Goal: Task Accomplishment & Management: Manage account settings

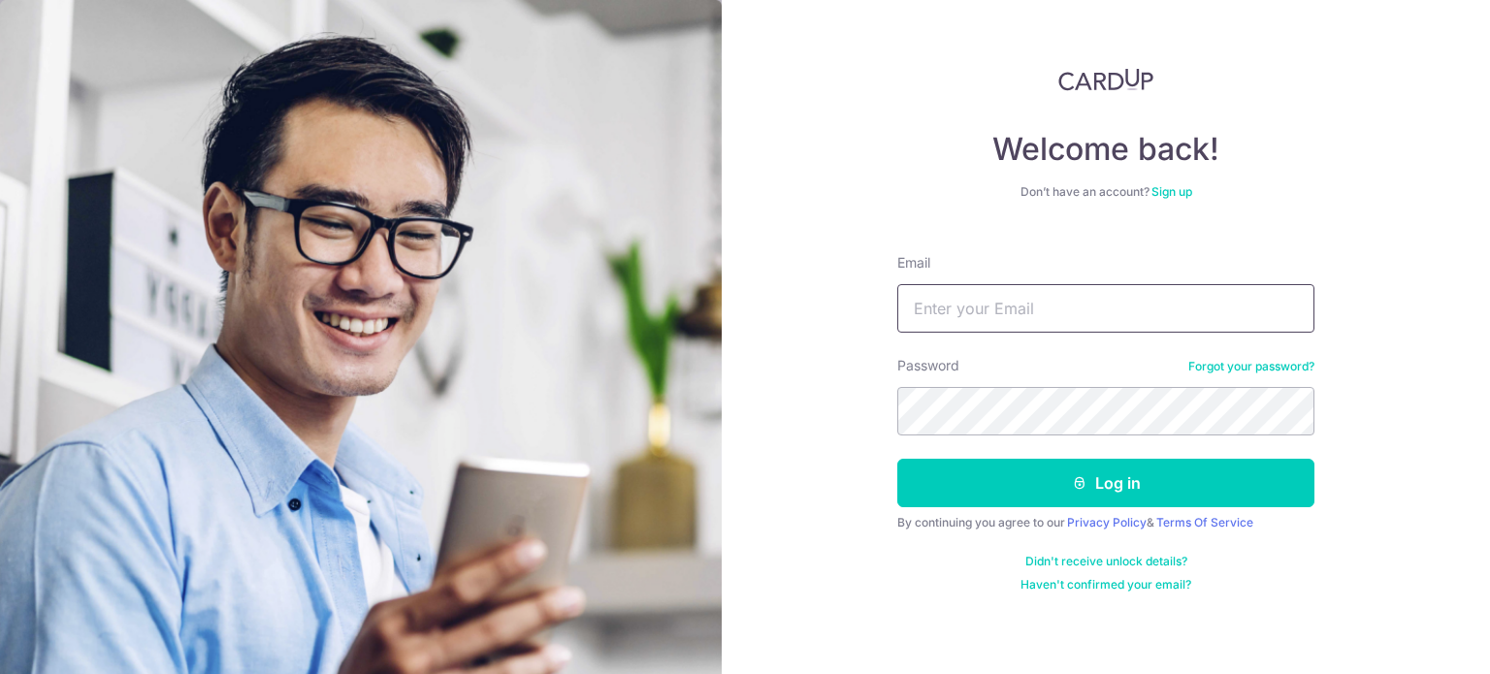
drag, startPoint x: 0, startPoint y: 0, endPoint x: 1029, endPoint y: 311, distance: 1074.4
click at [1029, 311] on input "Email" at bounding box center [1106, 308] width 417 height 49
type input "kleyrbear@gmail.com"
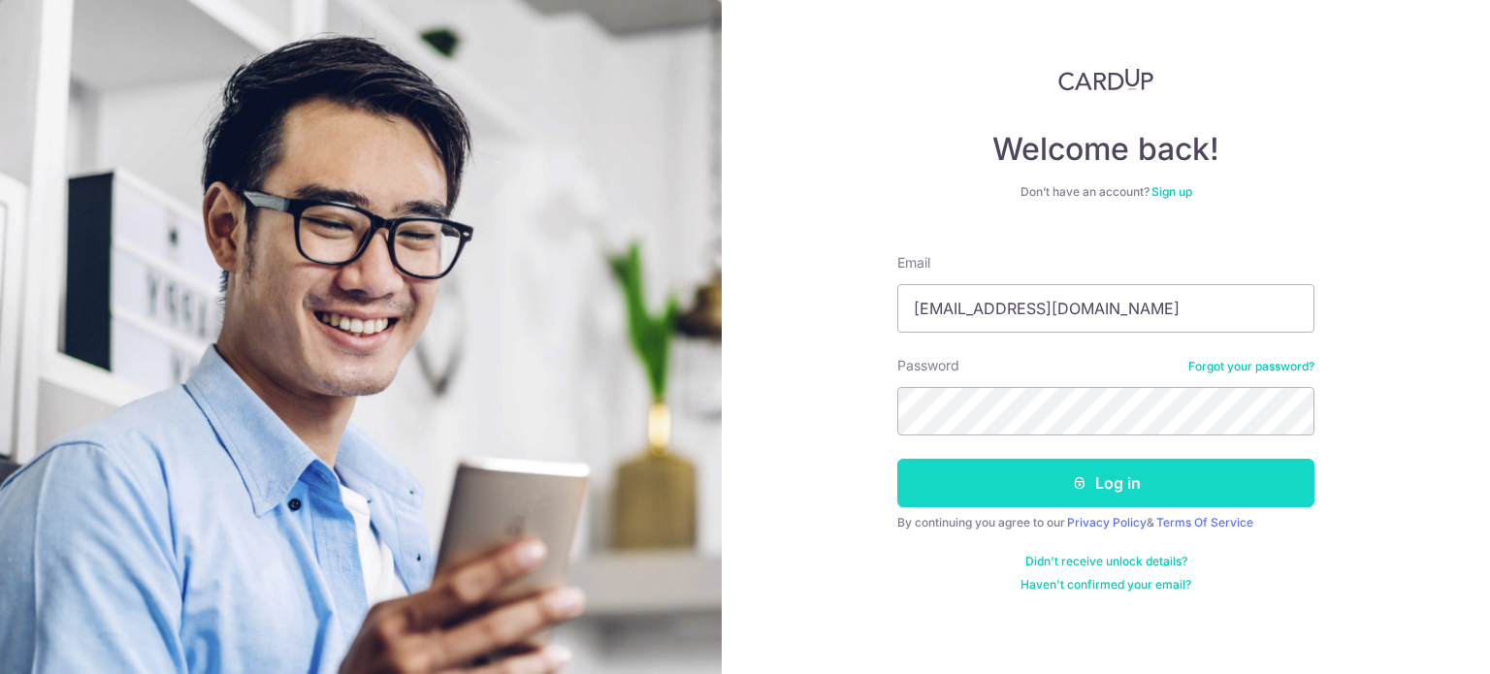
click at [1132, 492] on button "Log in" at bounding box center [1106, 483] width 417 height 49
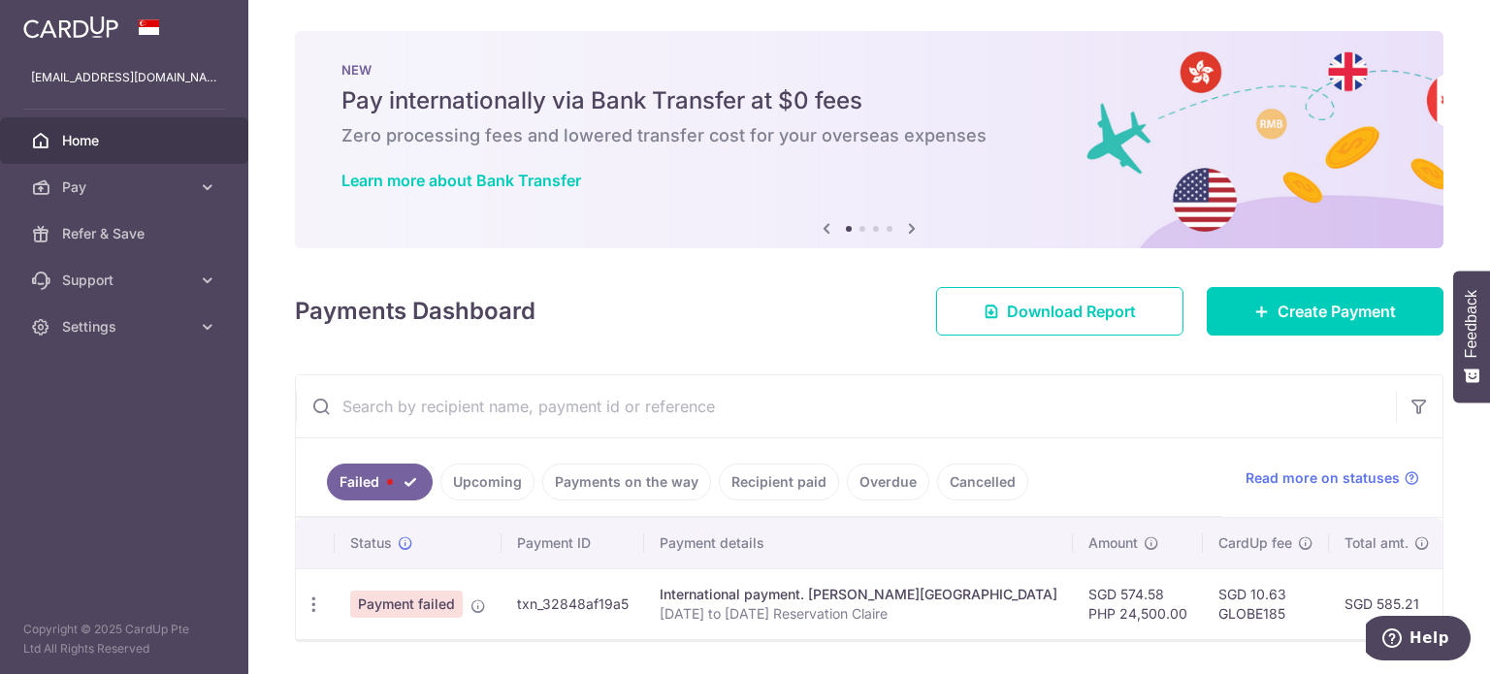
scroll to position [66, 0]
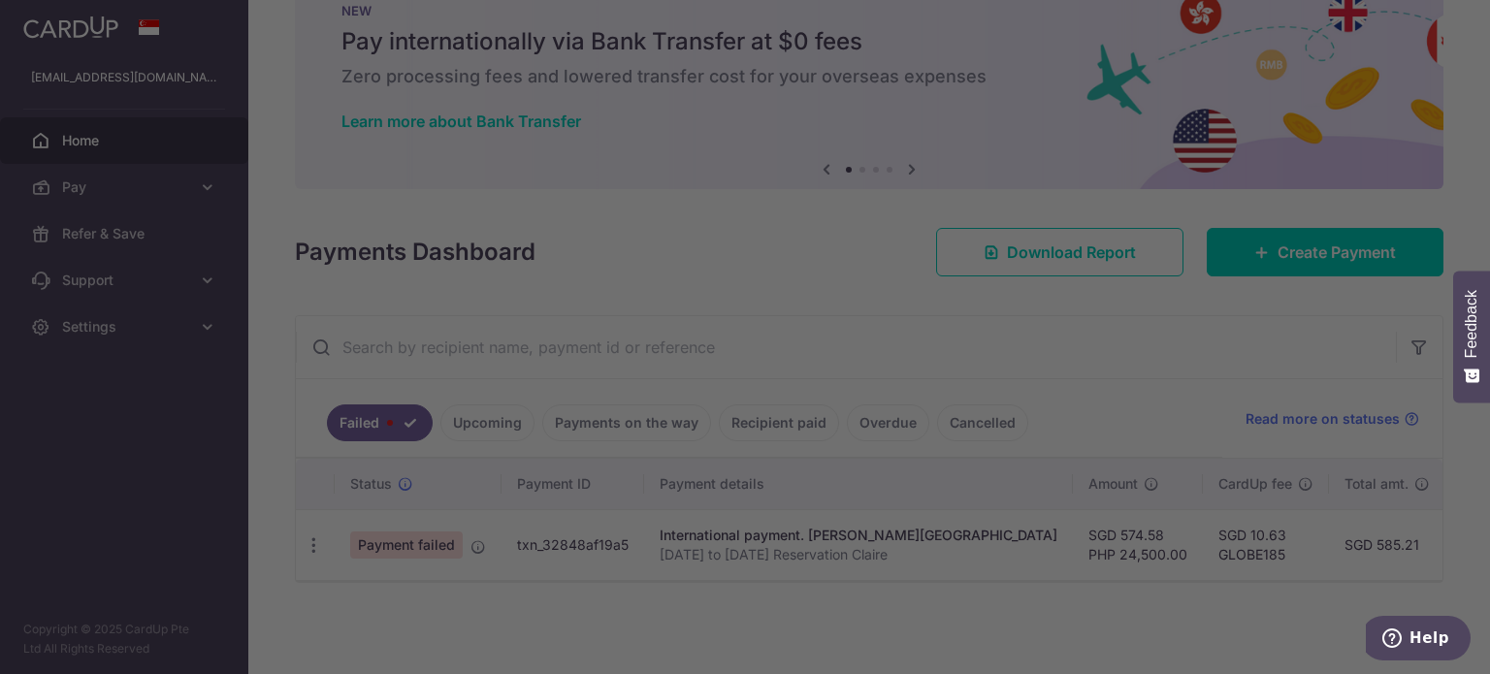
click at [497, 418] on div at bounding box center [752, 340] width 1505 height 681
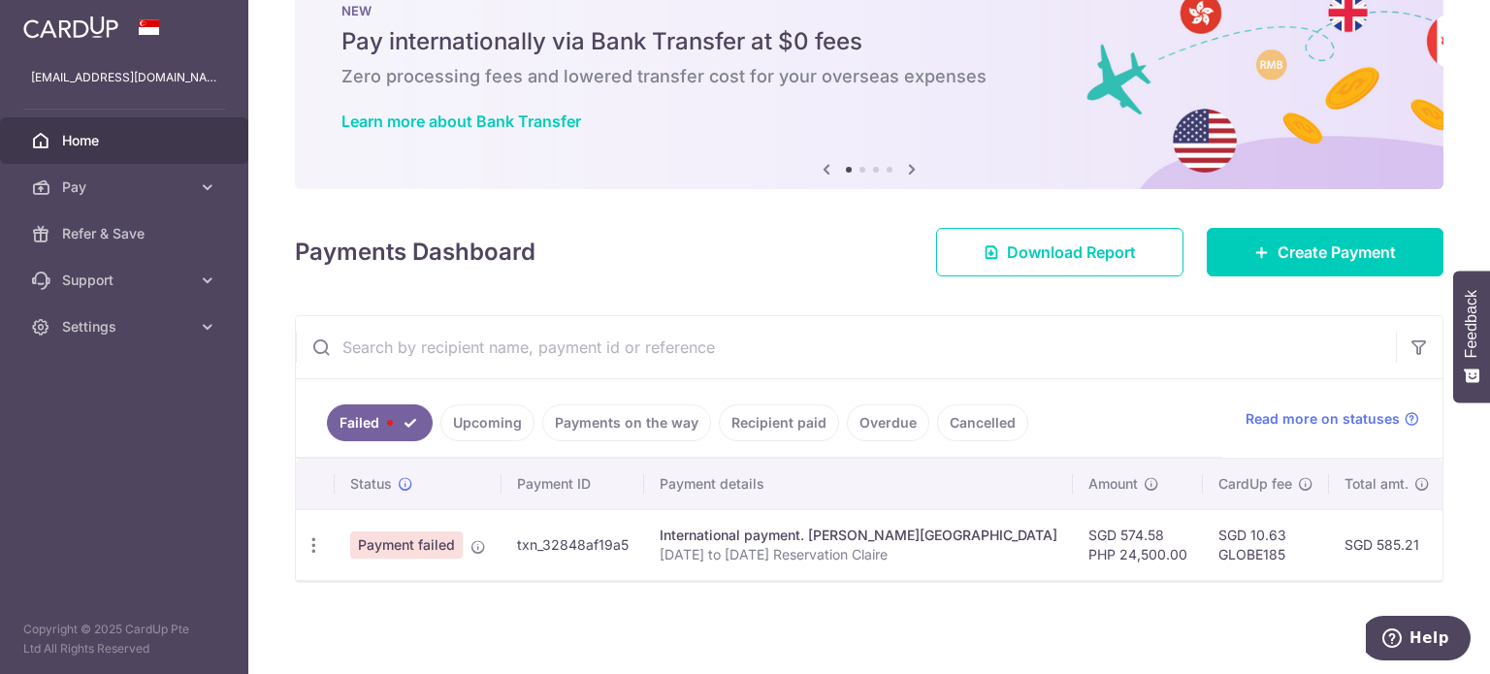
click at [493, 413] on link "Upcoming" at bounding box center [488, 423] width 94 height 37
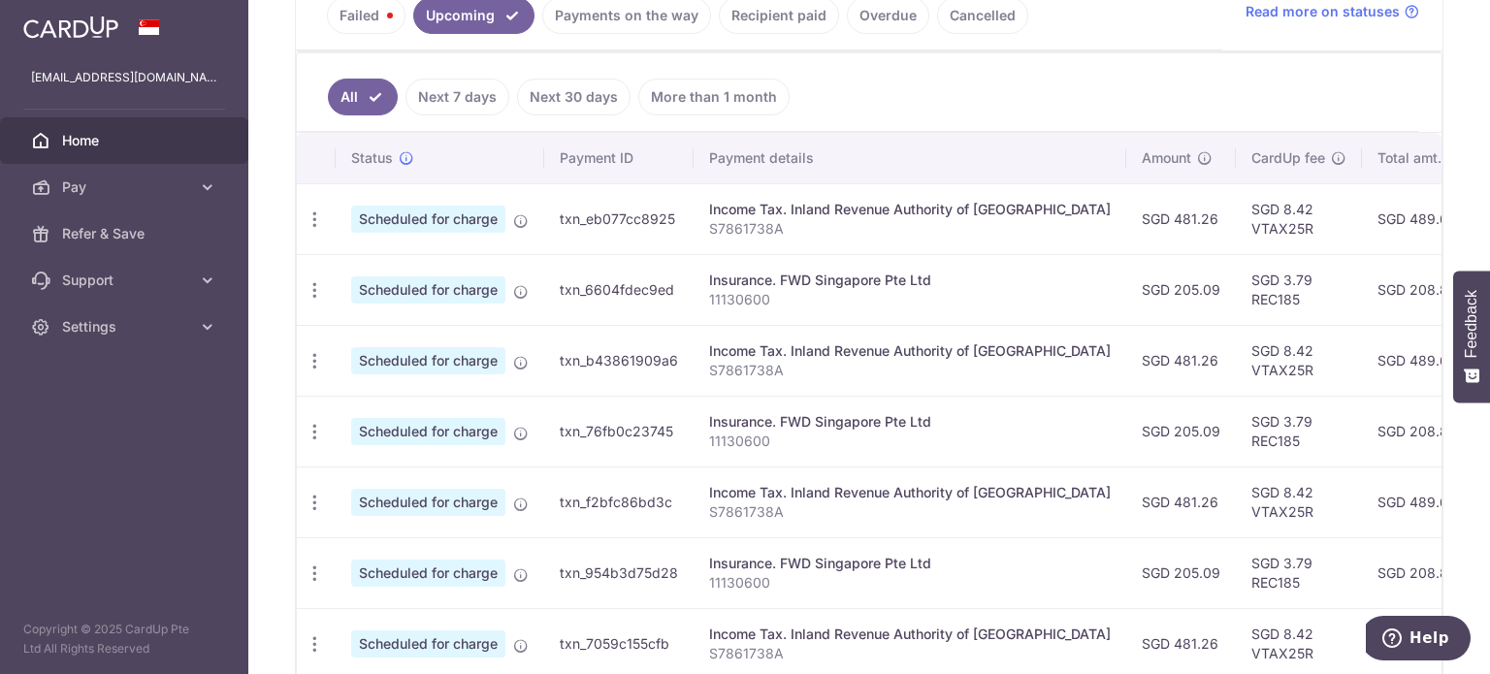
scroll to position [422, 0]
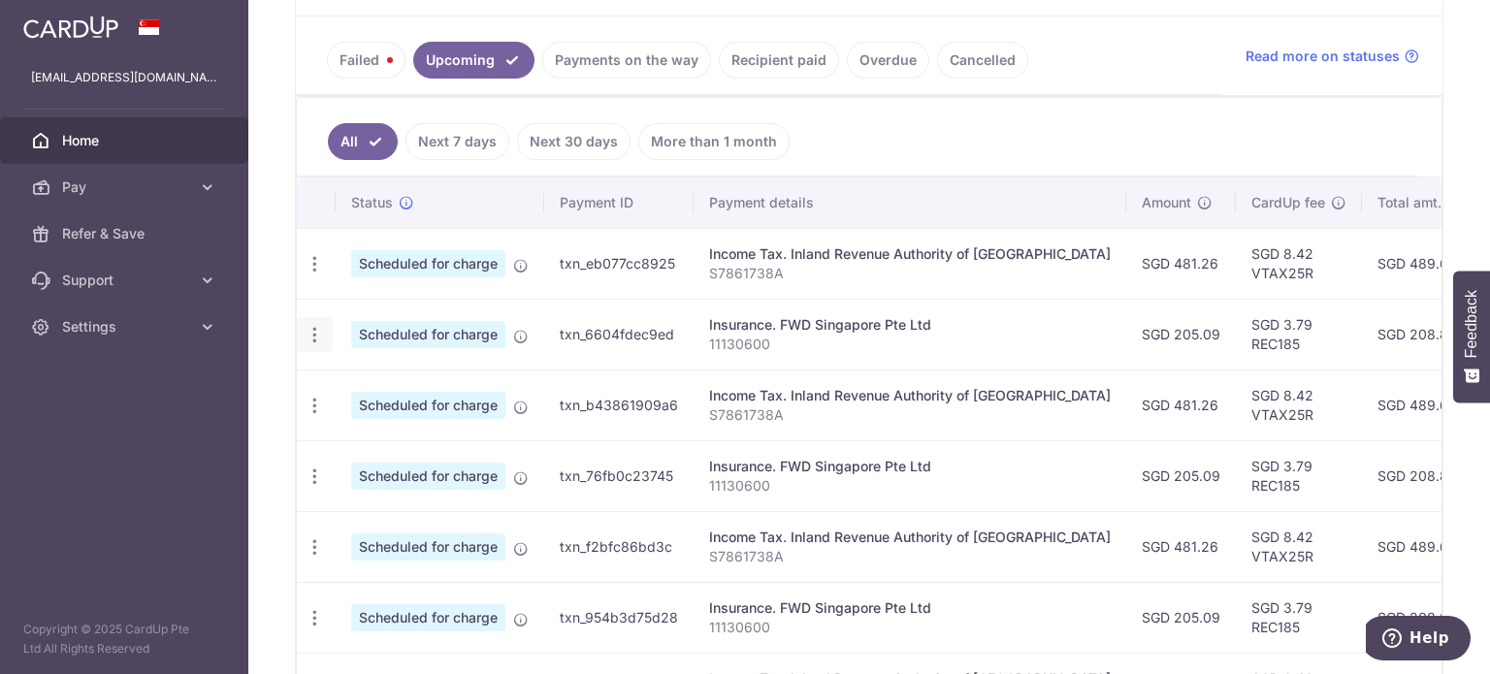
click at [318, 335] on icon "button" at bounding box center [315, 335] width 20 height 20
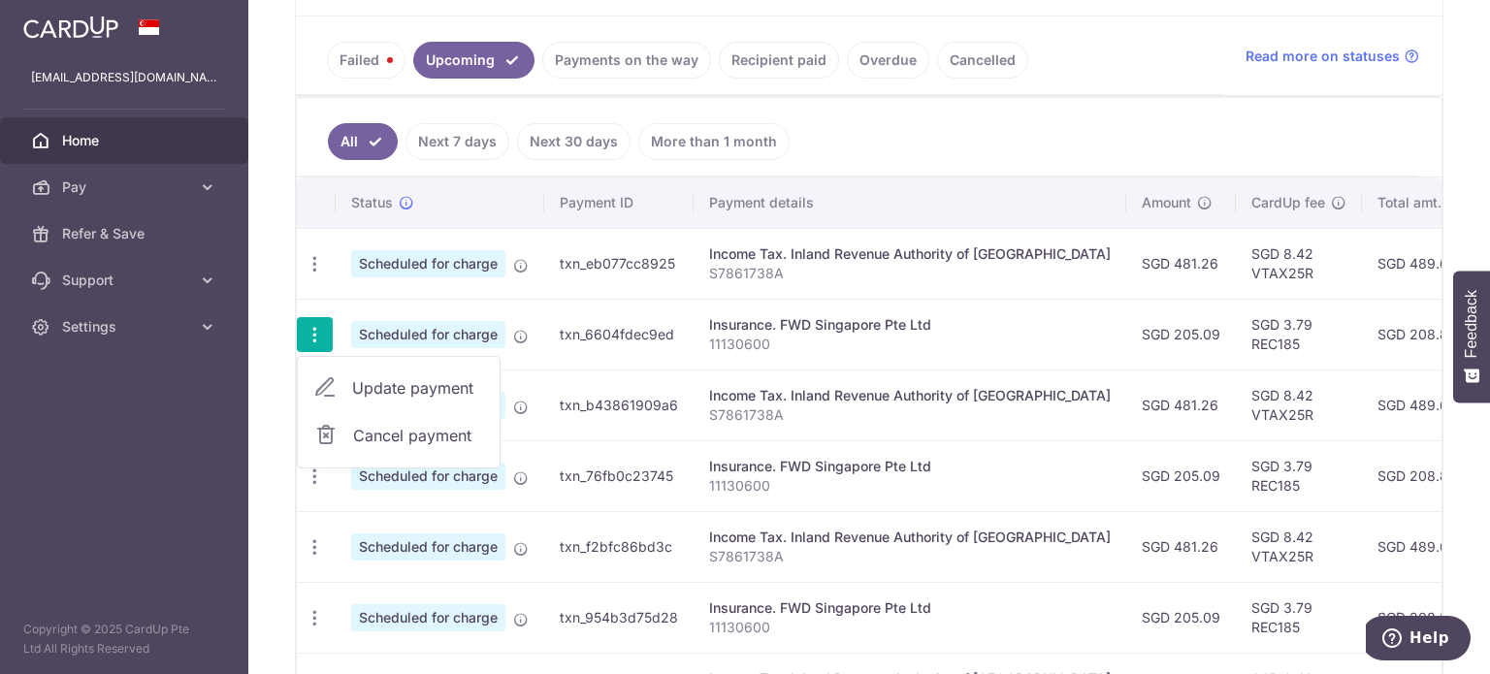
click at [392, 385] on span "Update payment" at bounding box center [418, 388] width 132 height 23
radio input "true"
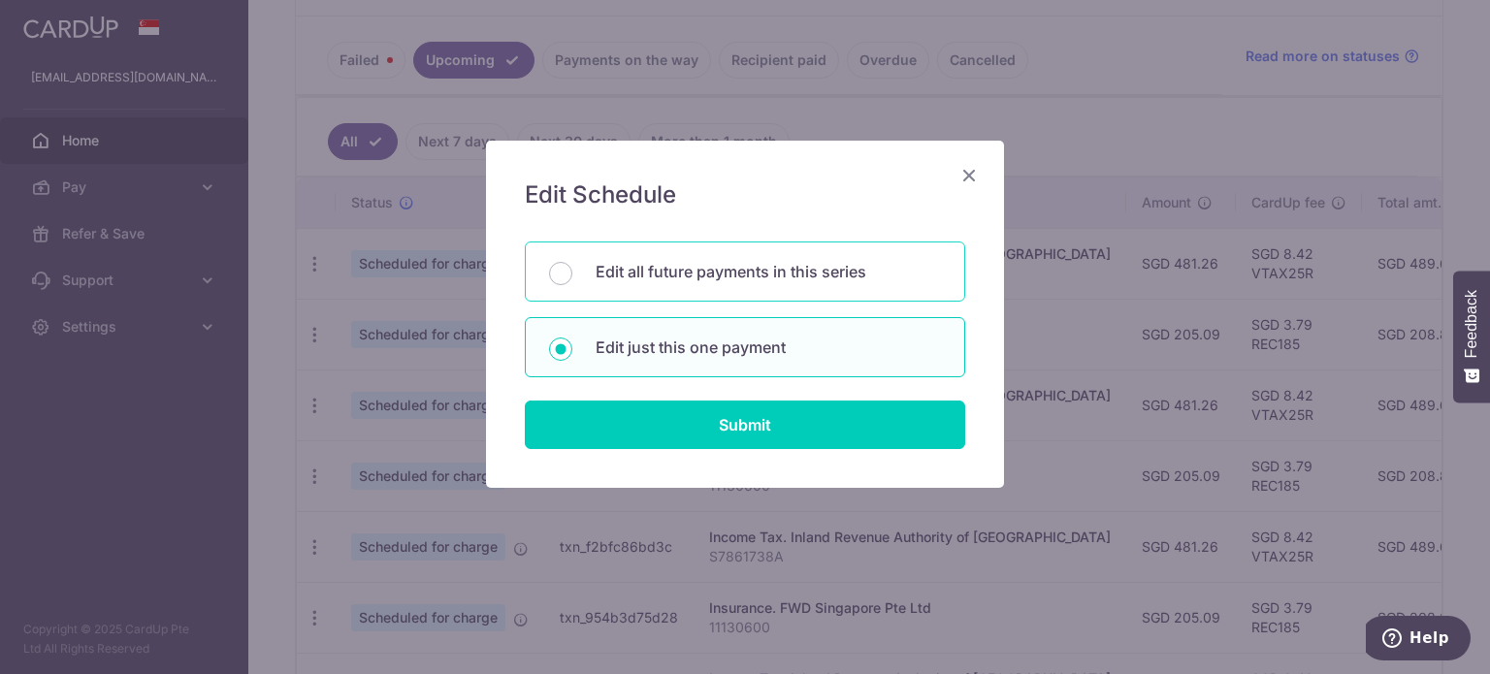
click at [775, 256] on div "Edit all future payments in this series" at bounding box center [745, 272] width 441 height 60
radio input "true"
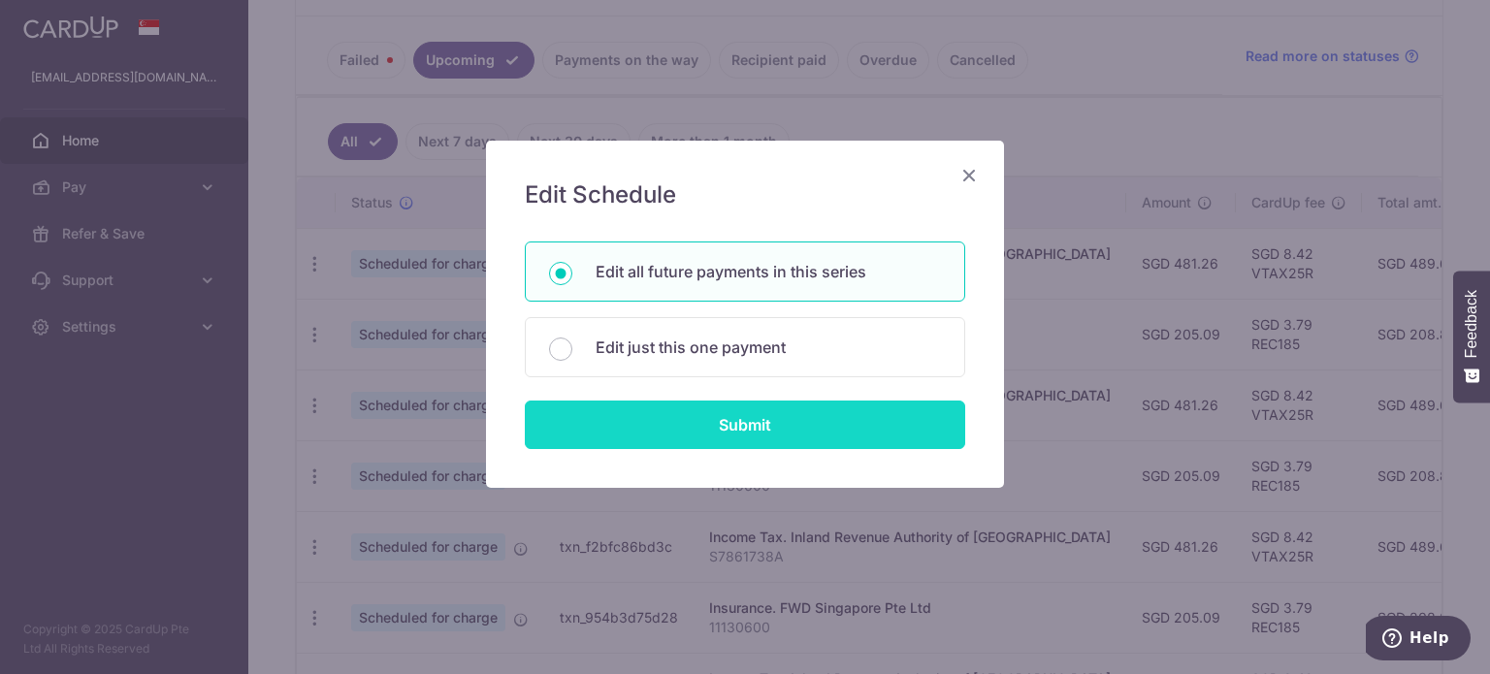
click at [775, 423] on input "Submit" at bounding box center [745, 425] width 441 height 49
radio input "true"
type input "205.09"
type input "11130600"
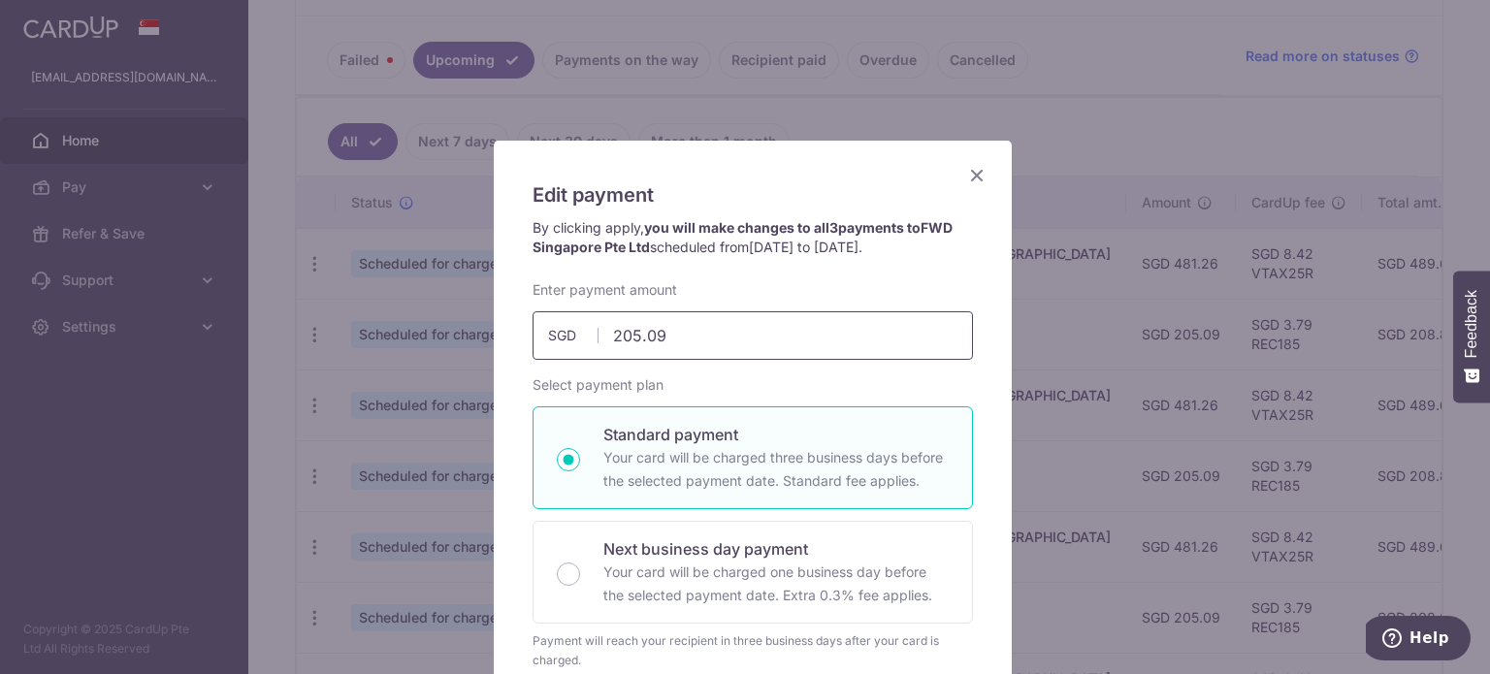
click at [687, 341] on input "205.09" at bounding box center [753, 335] width 441 height 49
drag, startPoint x: 659, startPoint y: 333, endPoint x: 510, endPoint y: 330, distance: 148.5
paste input "341.81"
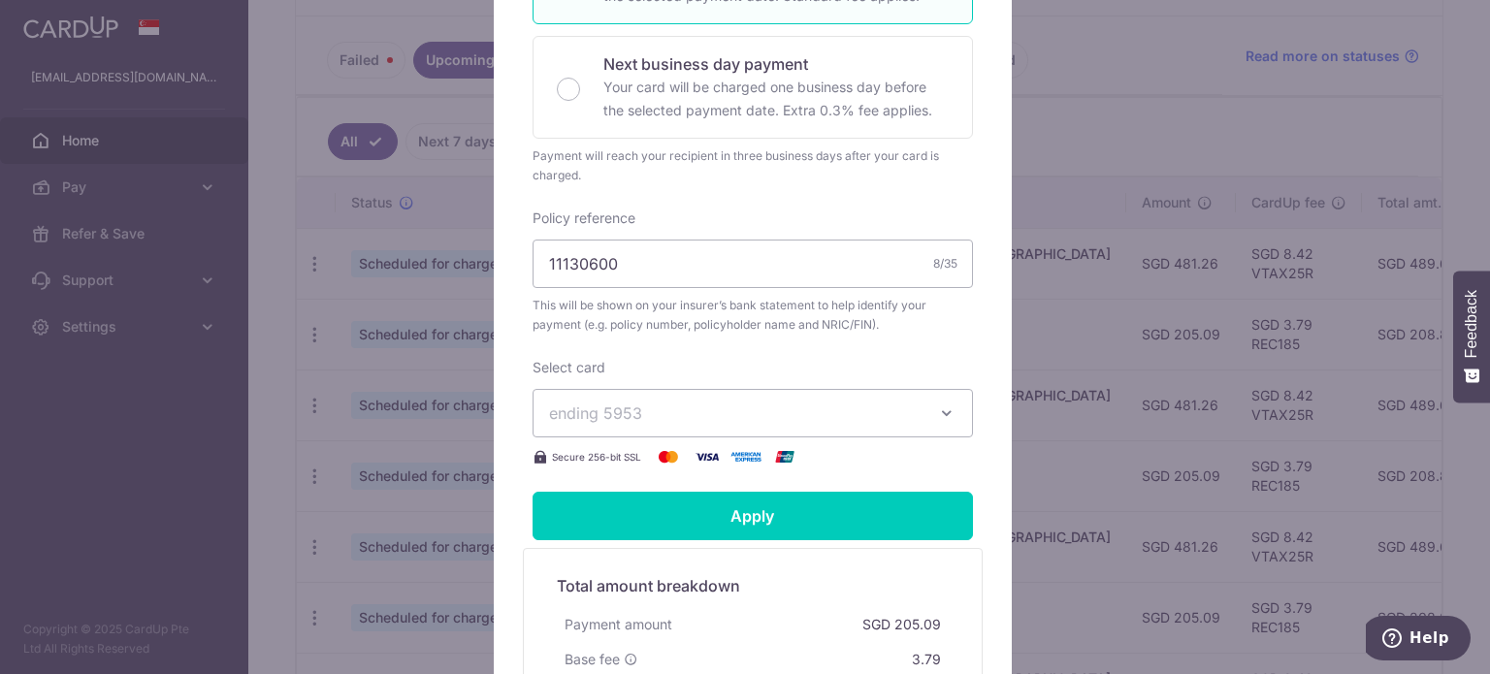
scroll to position [679, 0]
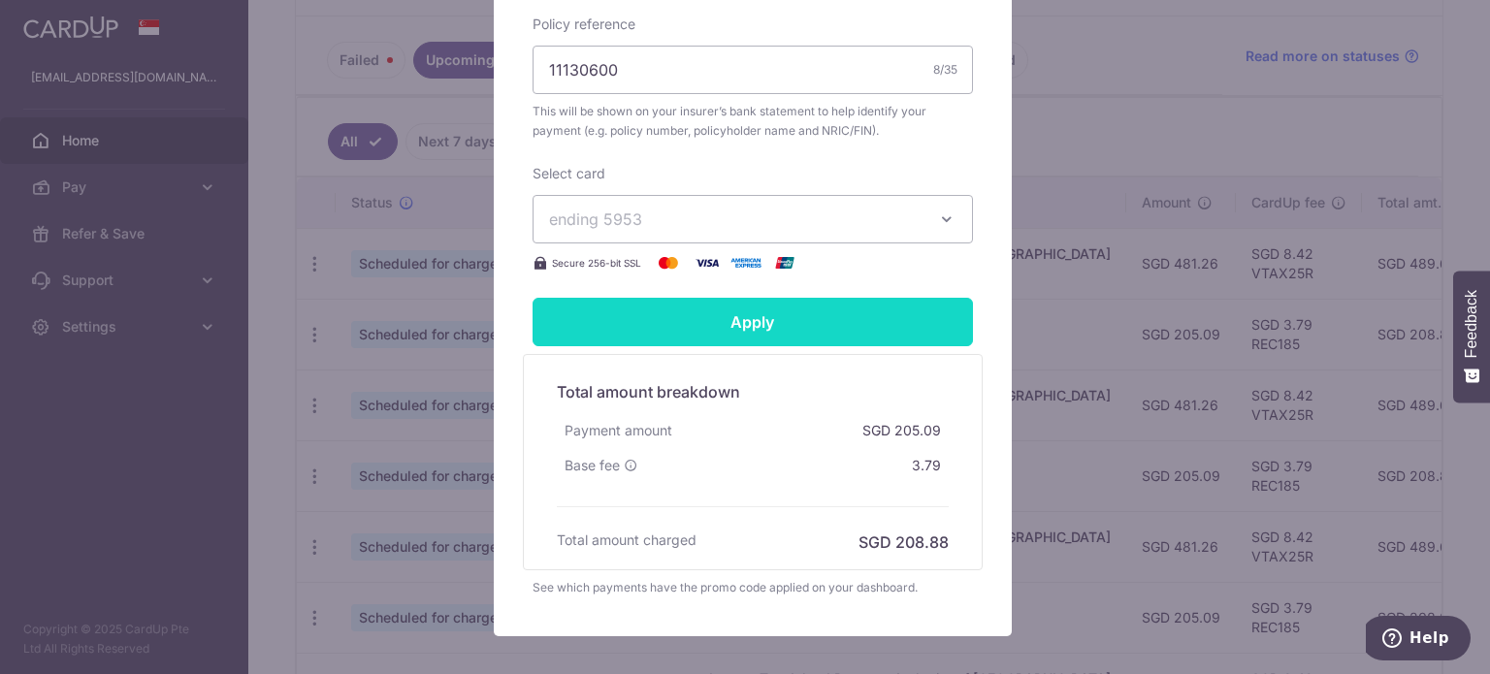
type input "341.81"
click at [753, 325] on input "Apply" at bounding box center [753, 322] width 441 height 49
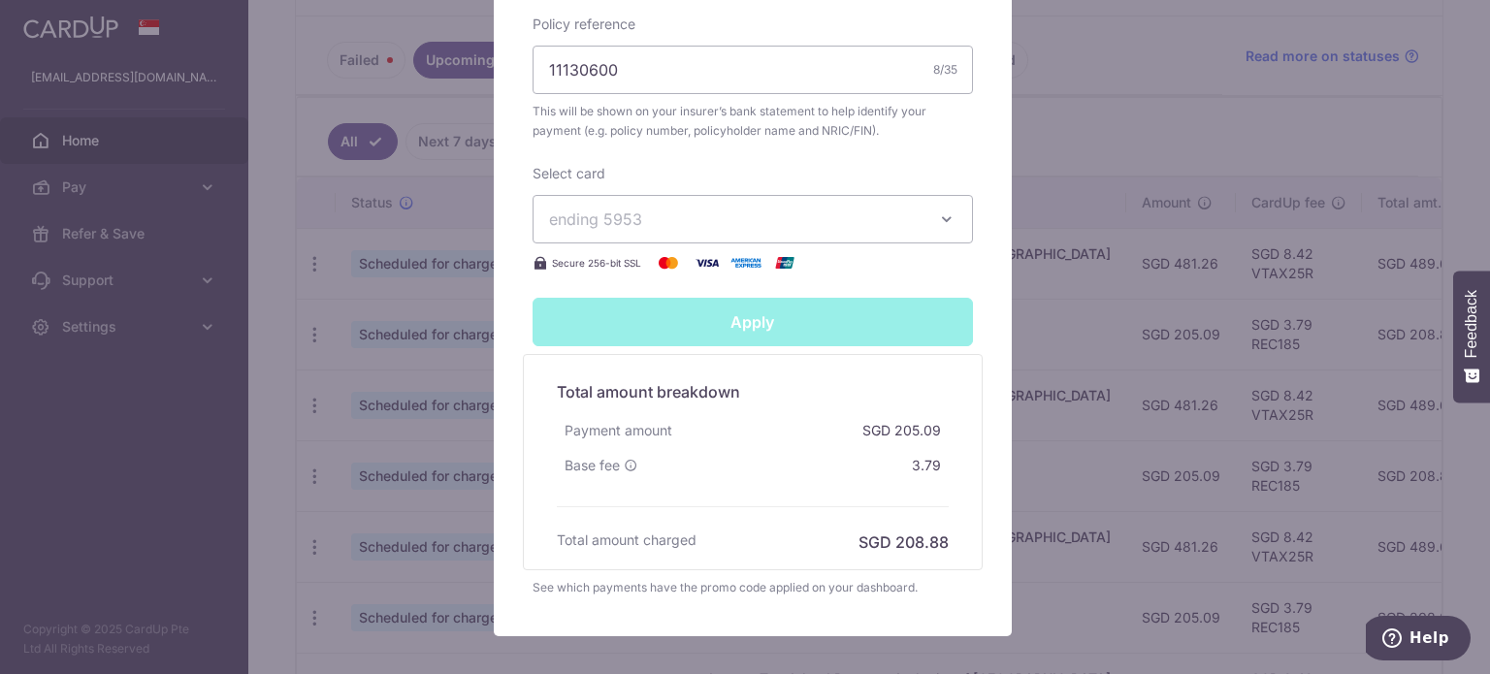
type input "Successfully Applied"
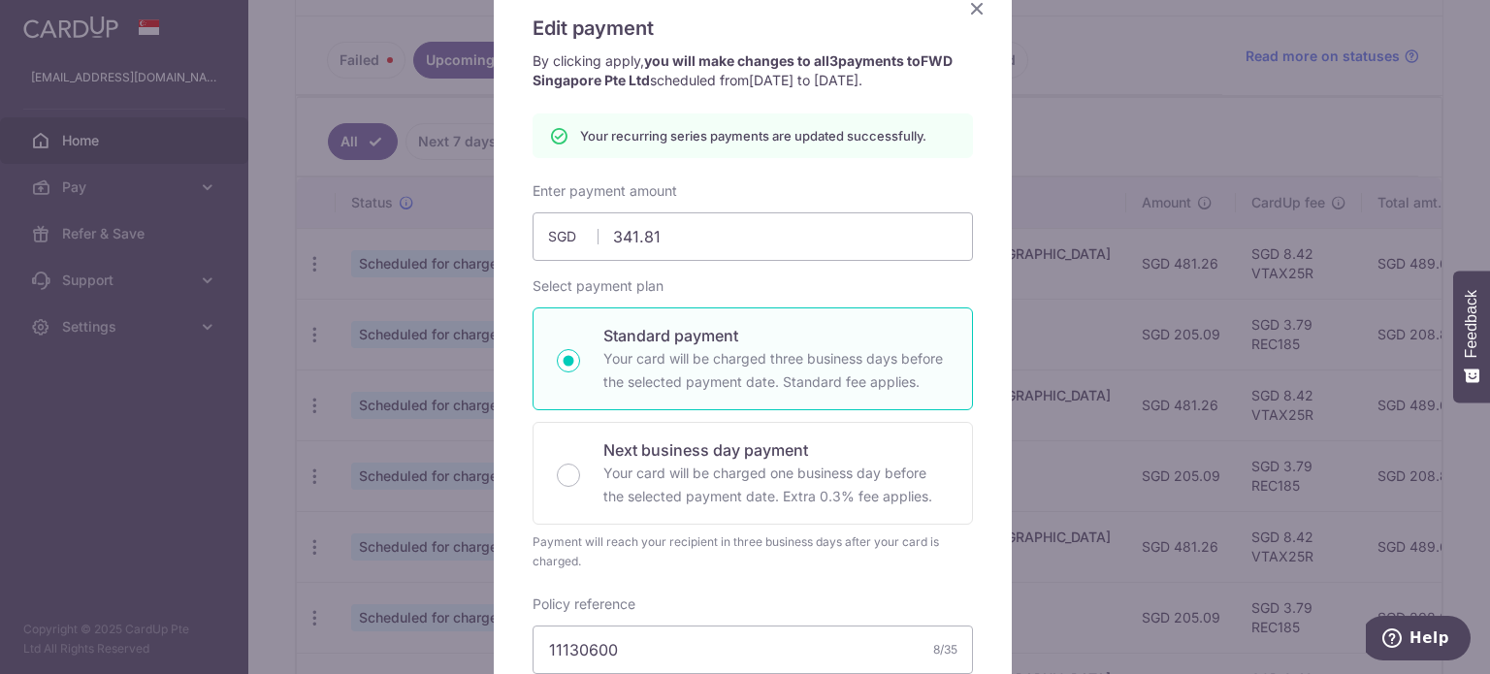
scroll to position [0, 0]
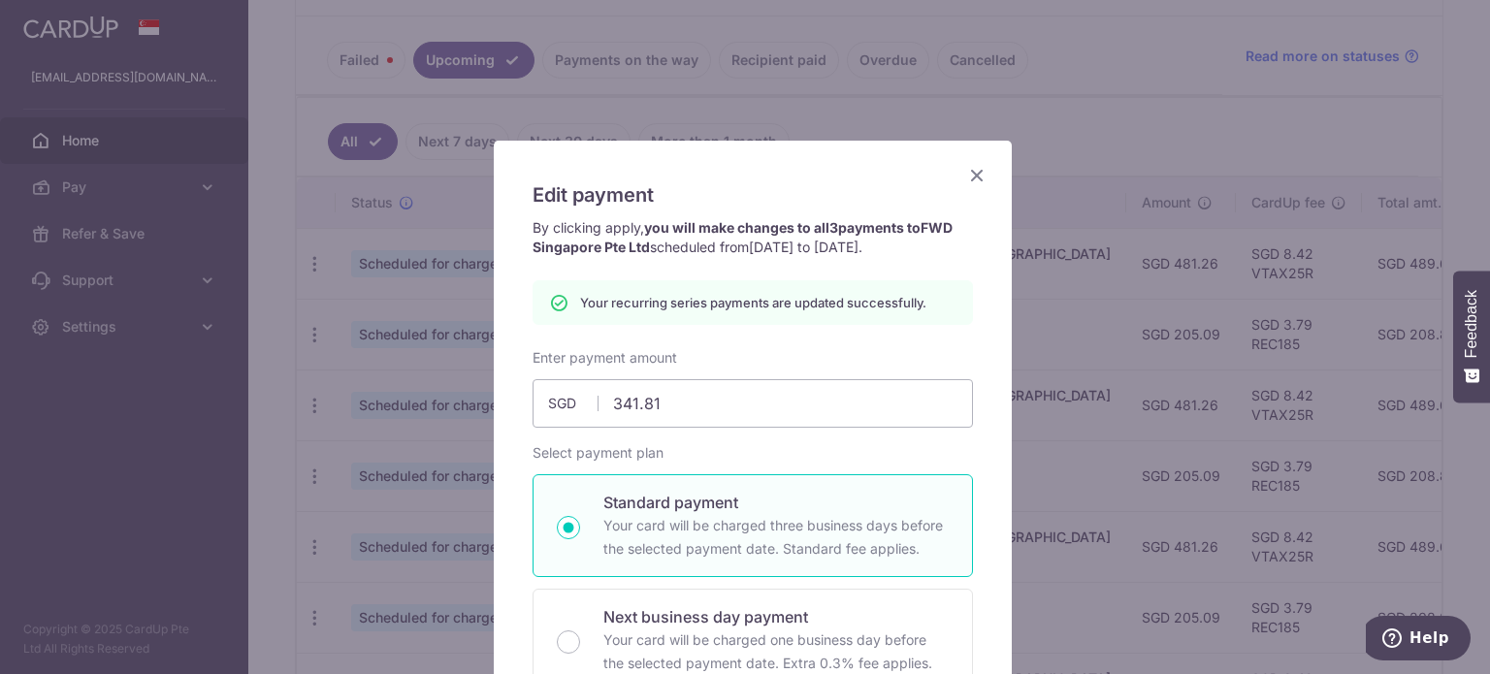
click at [966, 173] on icon "Close" at bounding box center [977, 175] width 23 height 24
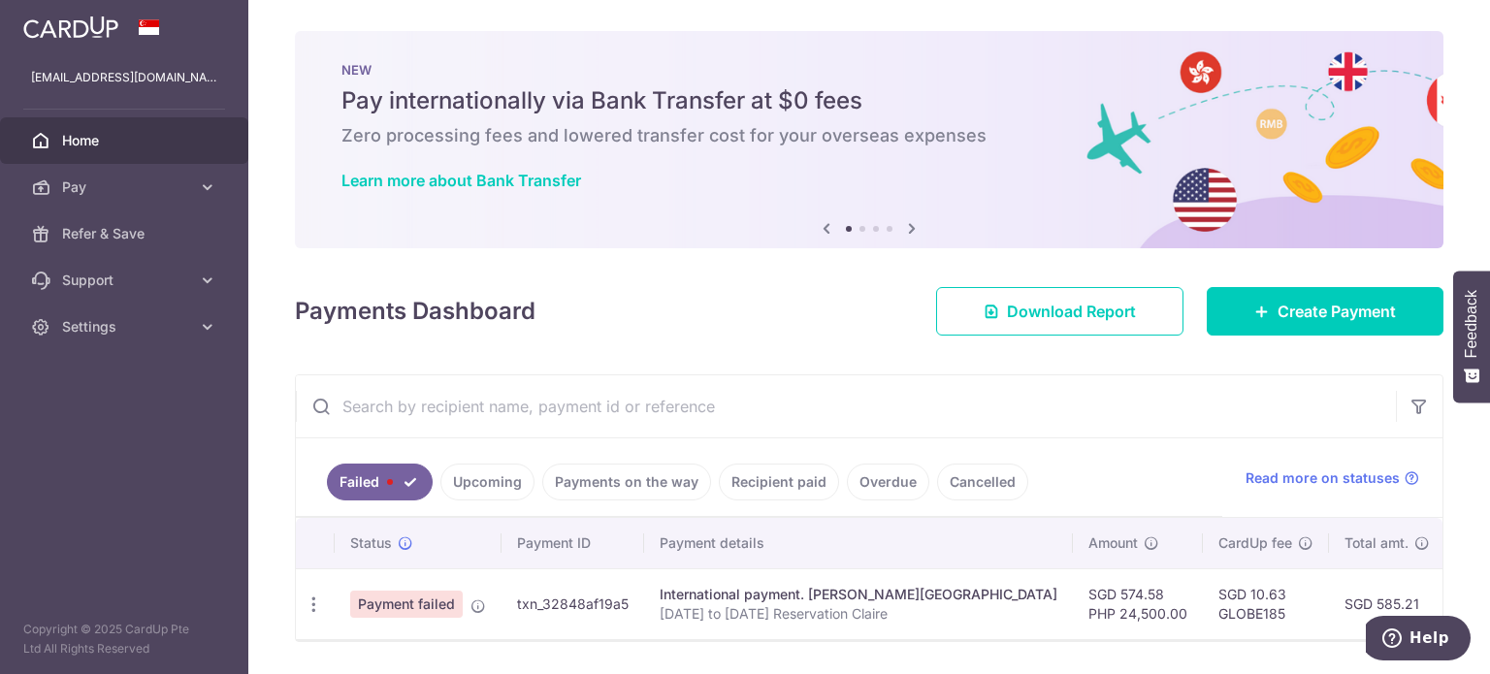
click at [769, 619] on p "12 to 14 June Reservation Claire" at bounding box center [859, 614] width 398 height 19
click at [83, 147] on span "Home" at bounding box center [126, 140] width 128 height 19
click at [504, 480] on link "Upcoming" at bounding box center [488, 482] width 94 height 37
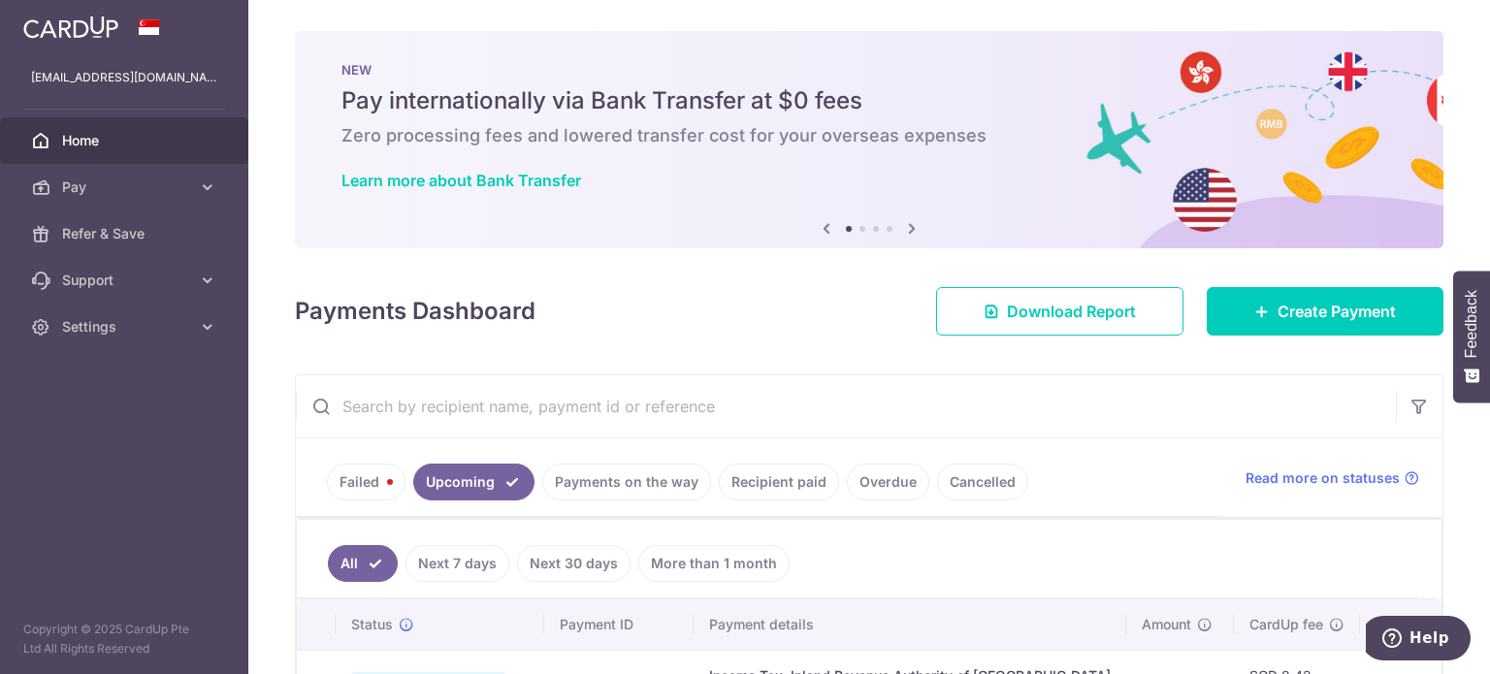
click at [370, 486] on link "Failed" at bounding box center [366, 482] width 79 height 37
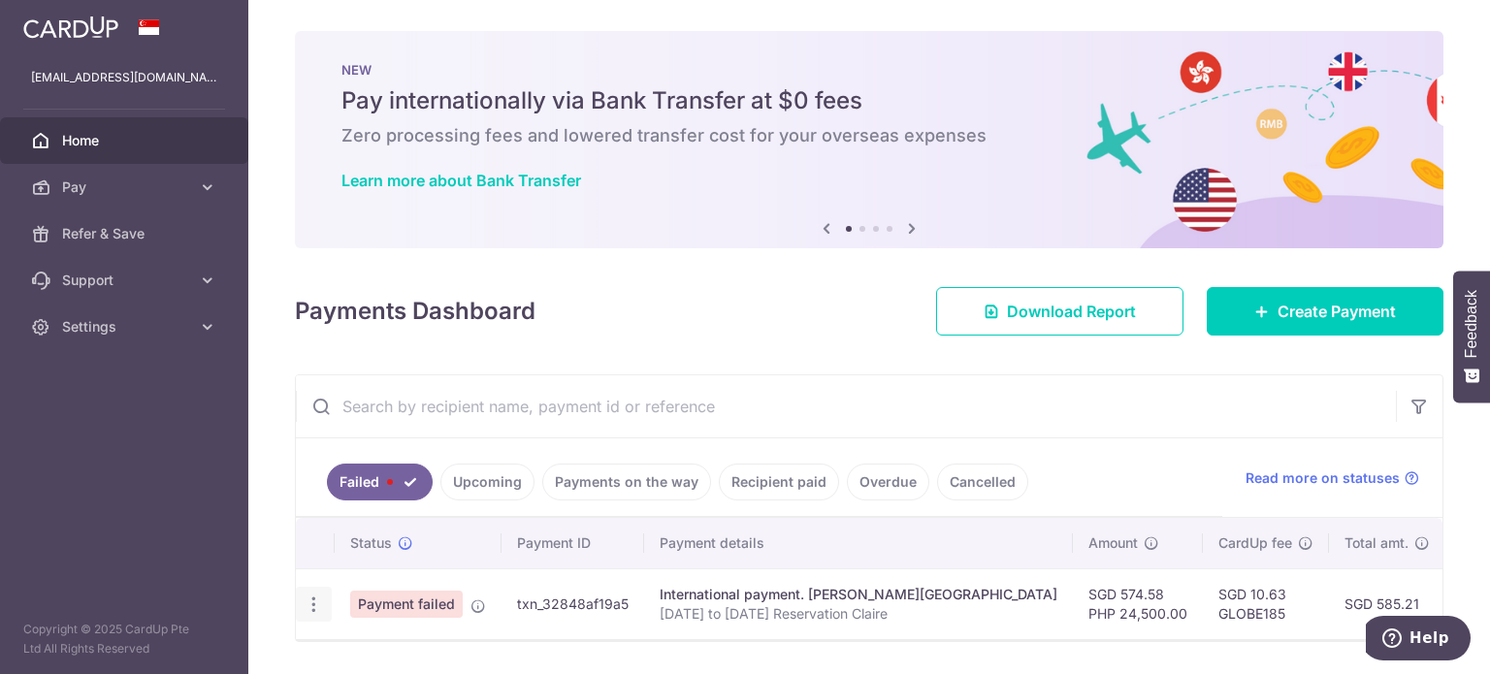
click at [311, 605] on icon "button" at bounding box center [314, 605] width 20 height 20
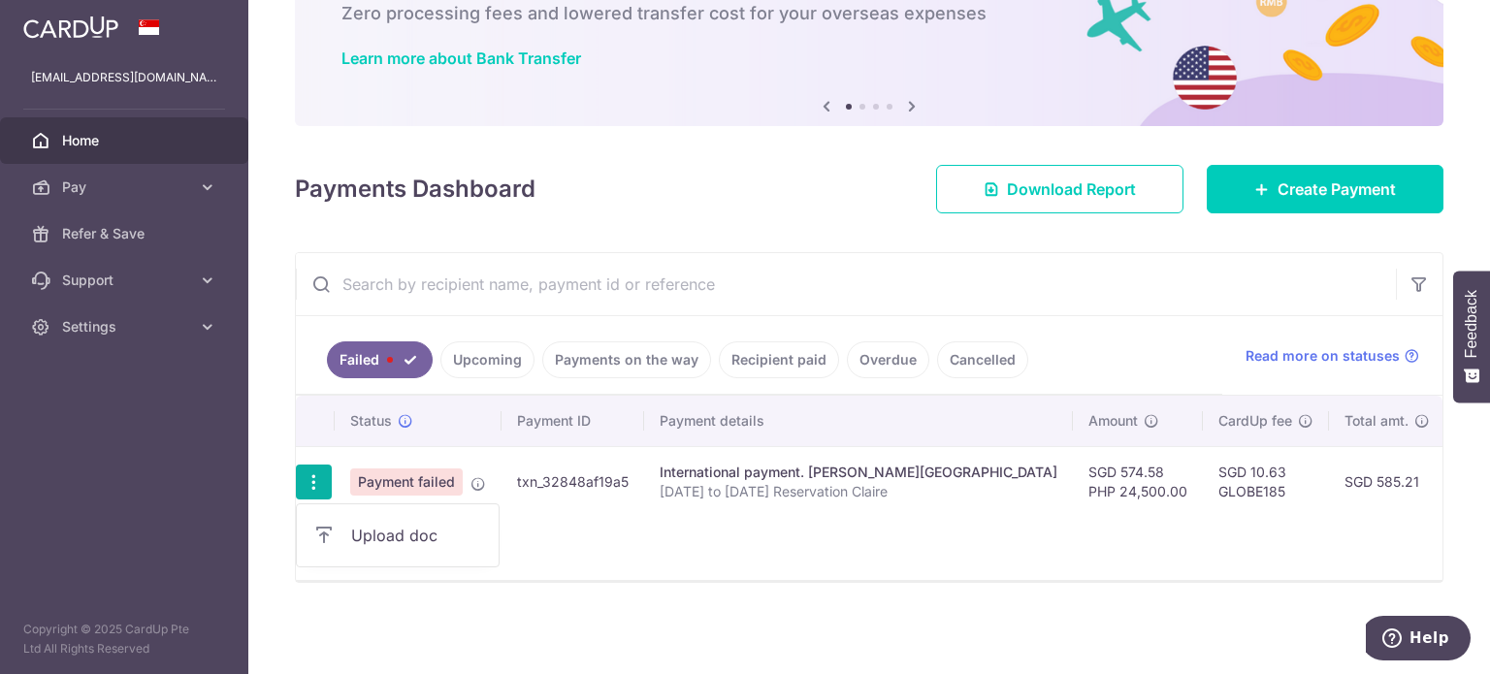
click at [489, 606] on div "× Pause Schedule Pause all future payments in this series Pause just this one p…" at bounding box center [869, 337] width 1242 height 674
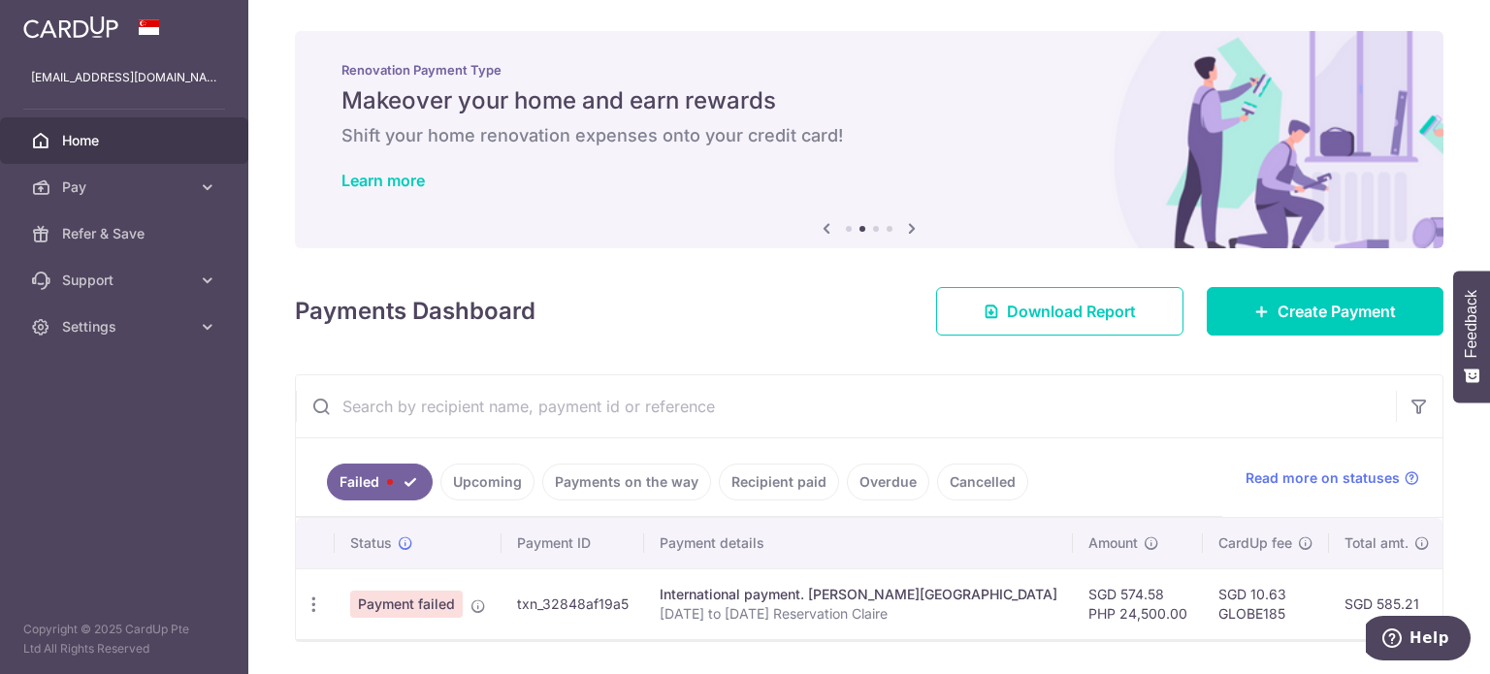
click at [82, 144] on span "Home" at bounding box center [126, 140] width 128 height 19
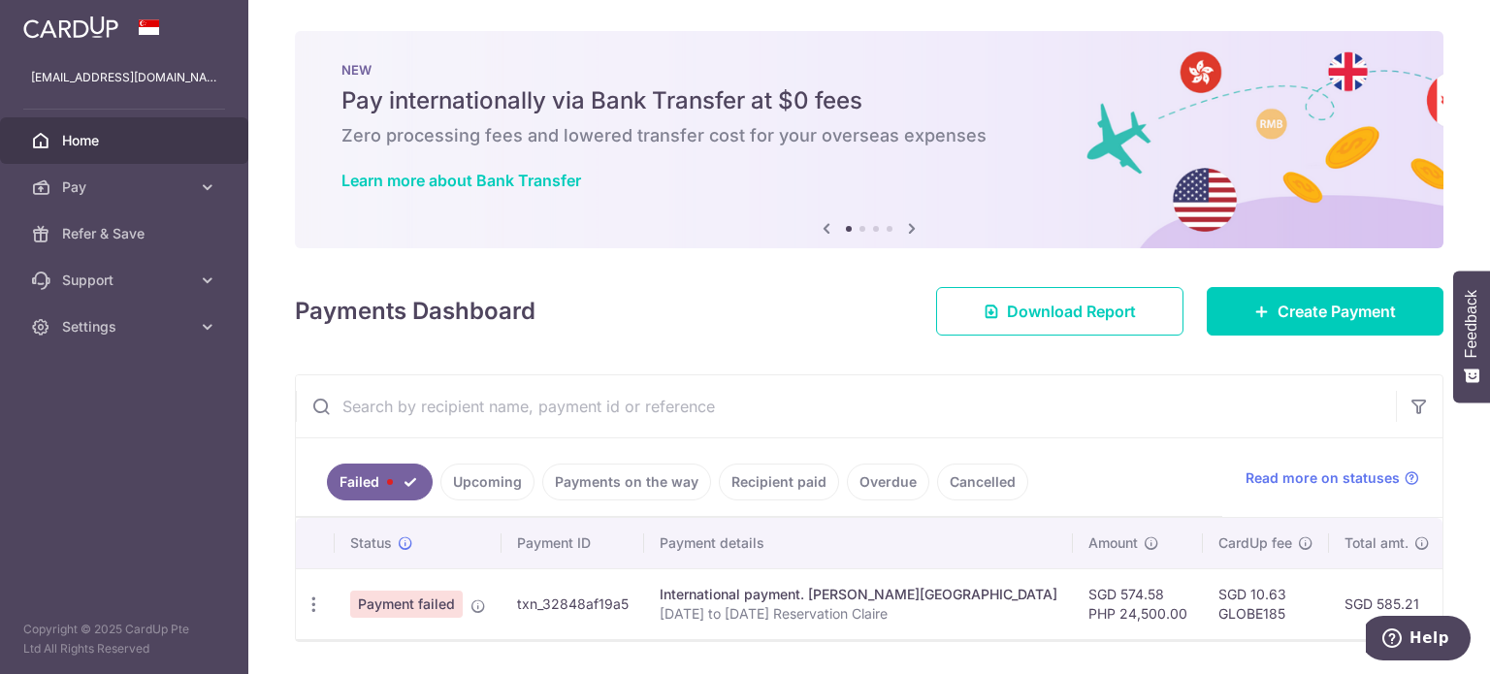
click at [490, 488] on link "Upcoming" at bounding box center [488, 482] width 94 height 37
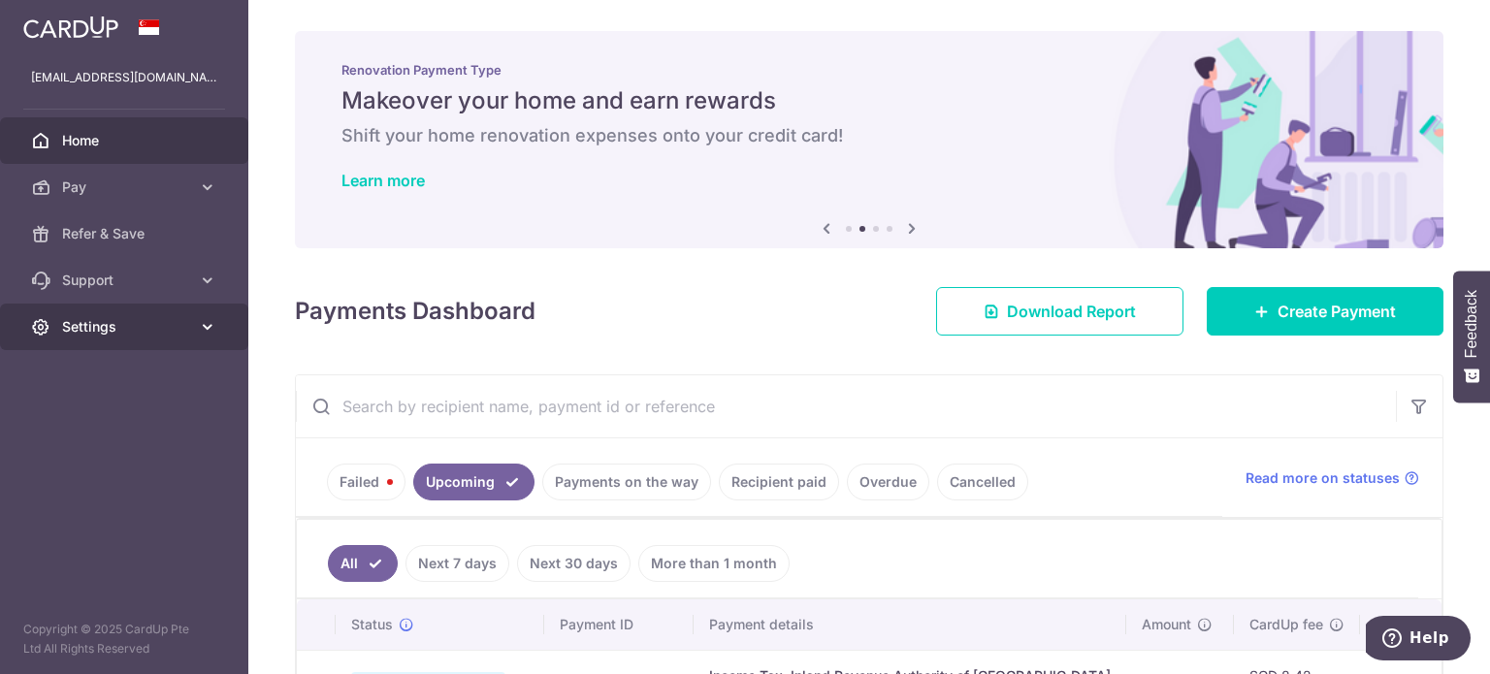
click at [210, 334] on icon at bounding box center [207, 326] width 19 height 19
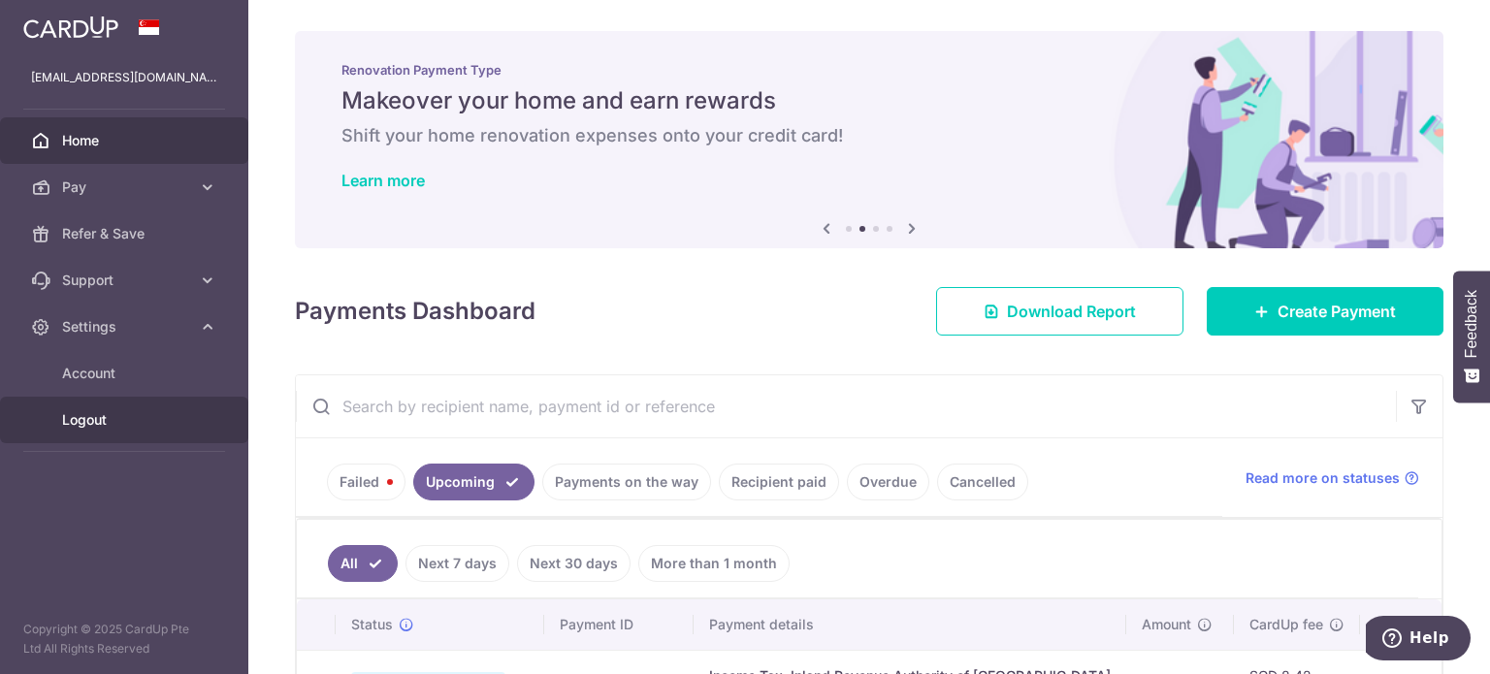
click at [82, 415] on span "Logout" at bounding box center [126, 419] width 128 height 19
